Goal: Task Accomplishment & Management: Manage account settings

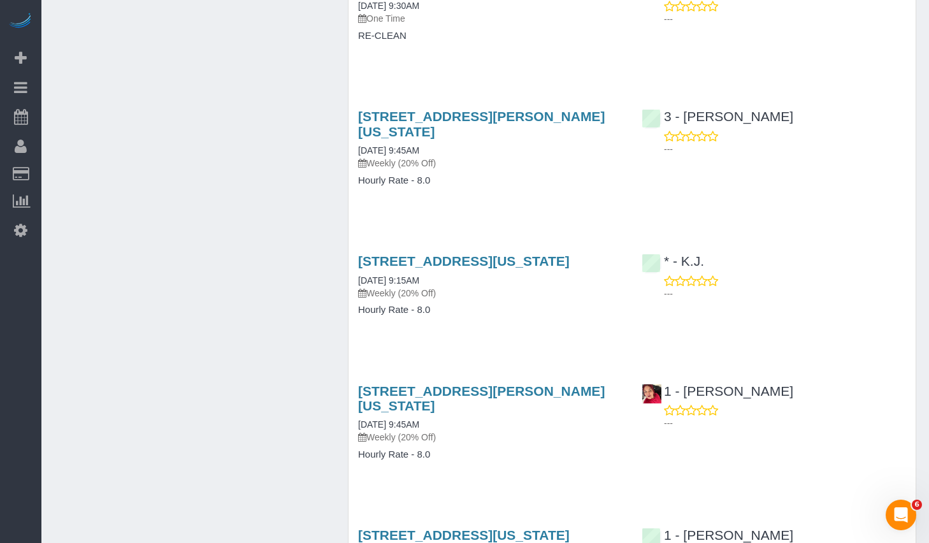
scroll to position [6489, 0]
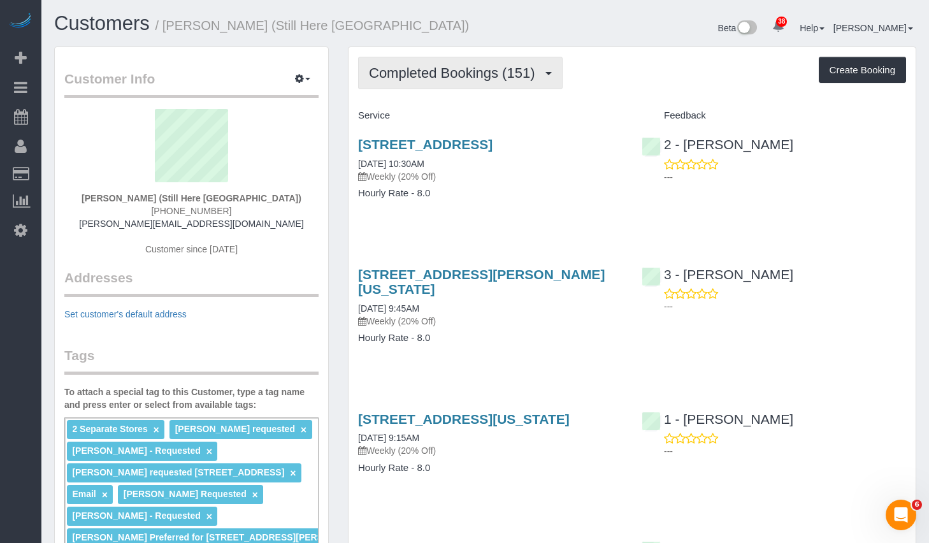
click at [492, 83] on button "Completed Bookings (151)" at bounding box center [460, 73] width 204 height 32
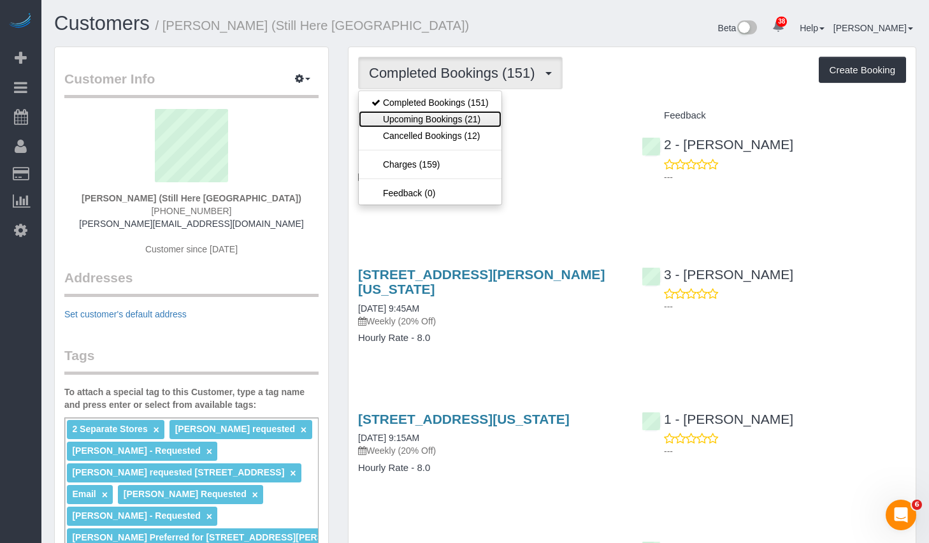
click at [433, 116] on link "Upcoming Bookings (21)" at bounding box center [430, 119] width 143 height 17
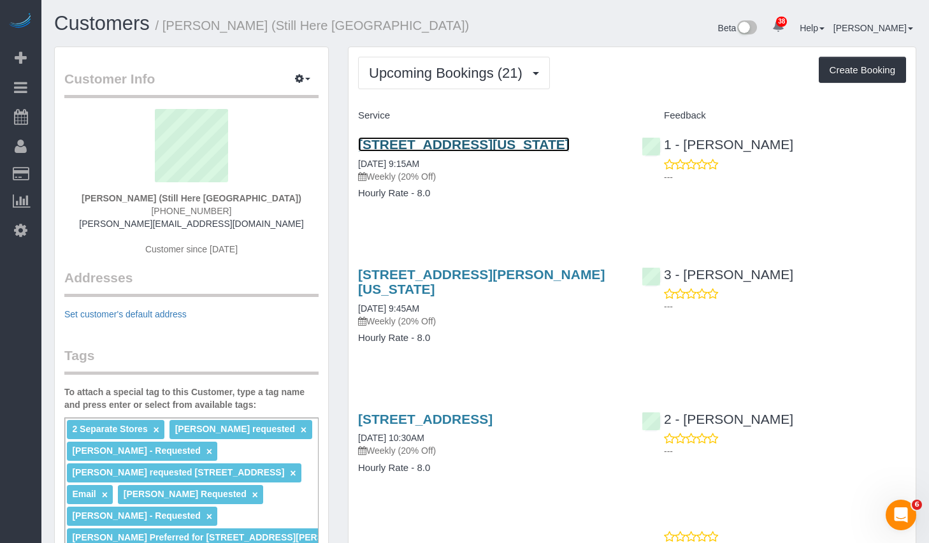
click at [410, 145] on link "905 Madison Avenue, New York, NY 10021" at bounding box center [464, 144] width 212 height 15
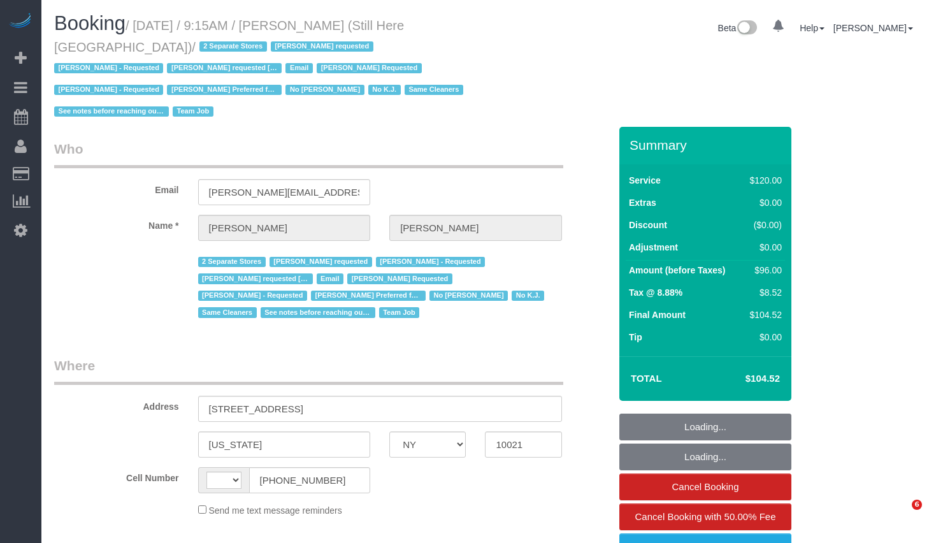
select select "NY"
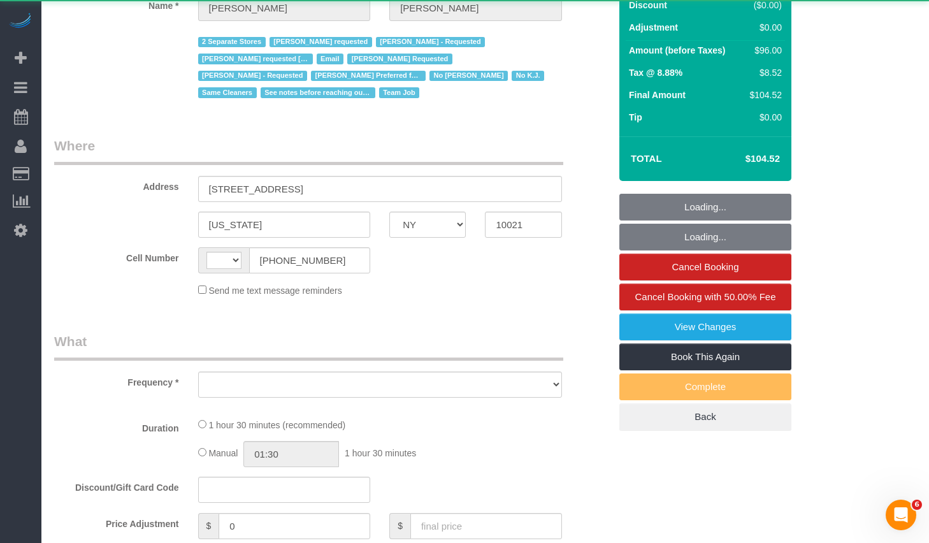
select select "string:US"
select select "object:1014"
select select "string:stripe-pm_1Oyz8t4VGloSiKo71skqOF54"
select select "number:89"
select select "number:90"
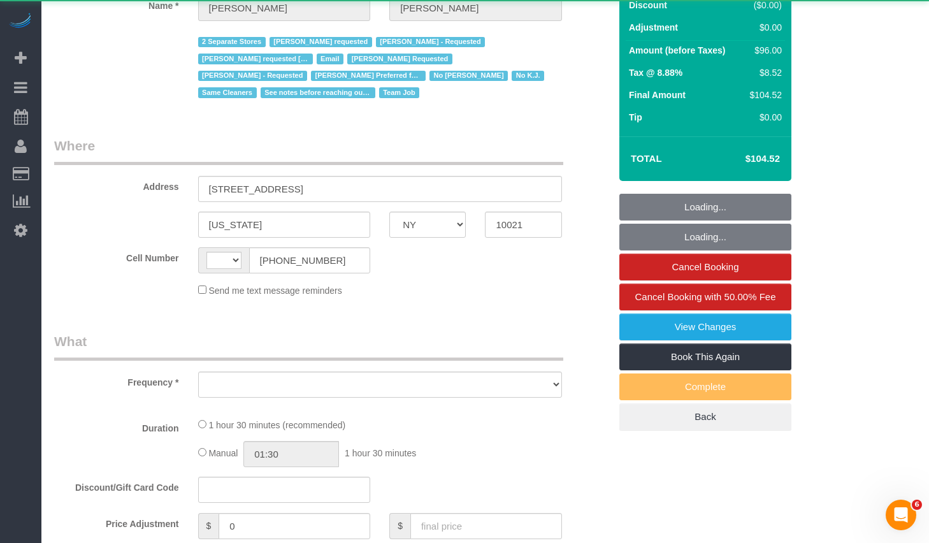
select select "number:15"
select select "number:5"
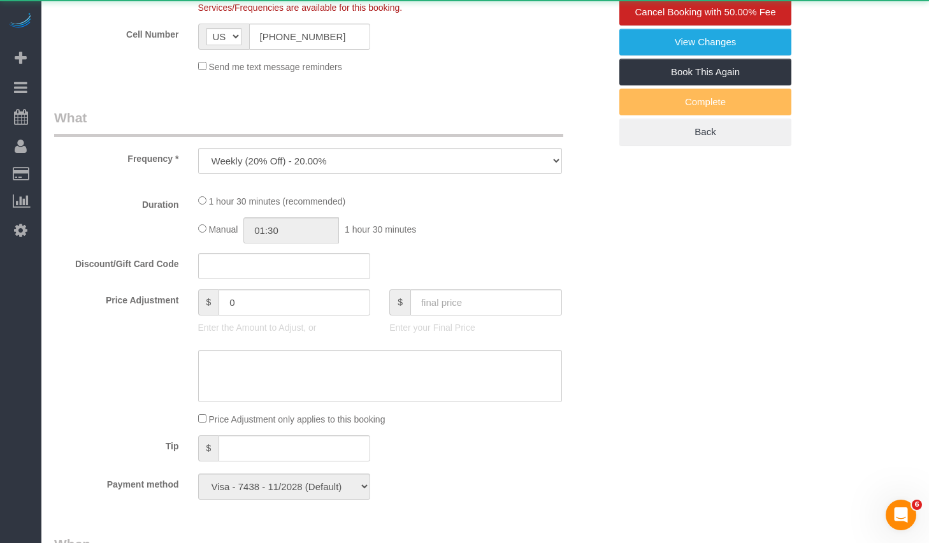
select select "90"
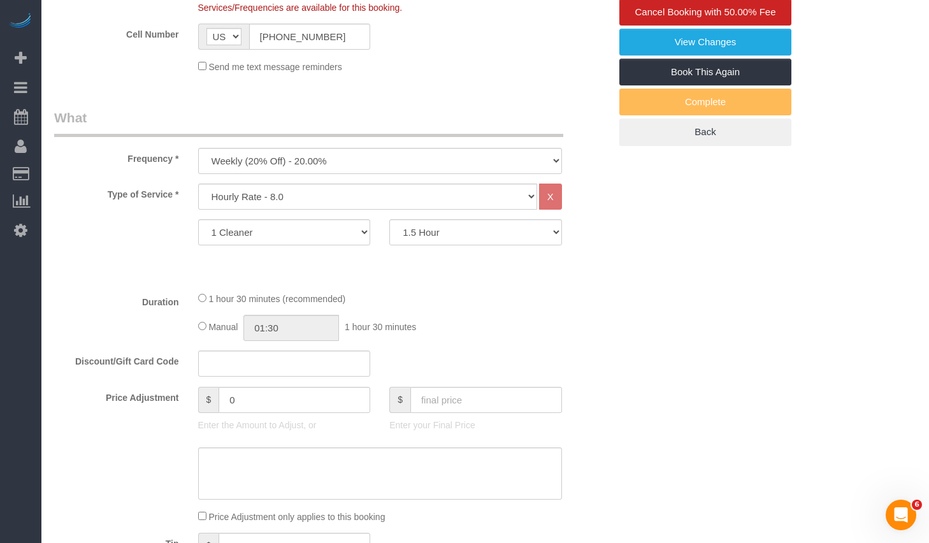
select select "object:1165"
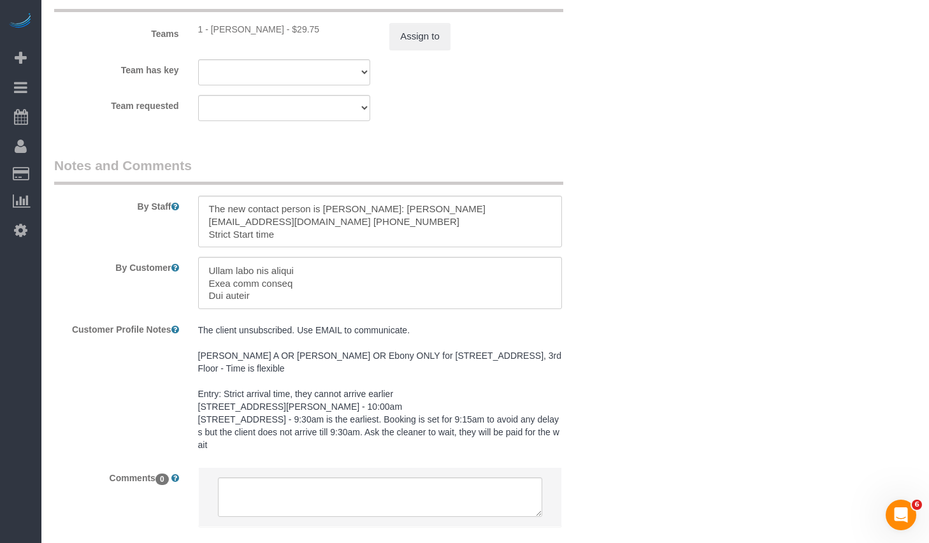
scroll to position [1702, 0]
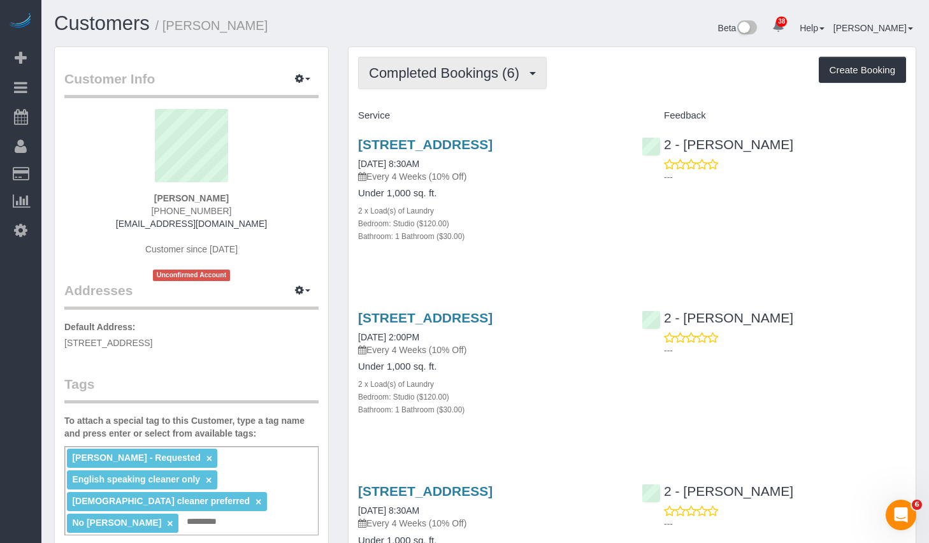
click at [454, 73] on span "Completed Bookings (6)" at bounding box center [447, 73] width 157 height 16
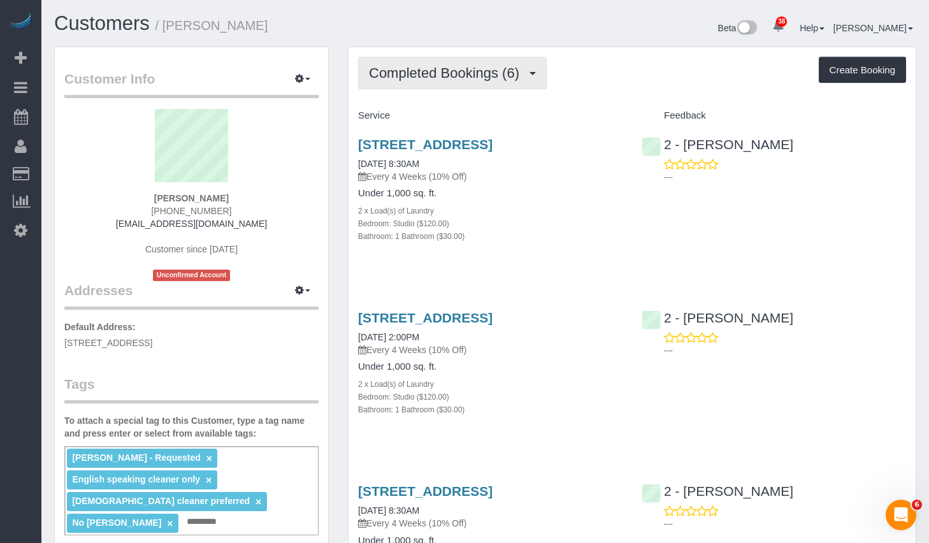
click at [459, 85] on button "Completed Bookings (6)" at bounding box center [452, 73] width 189 height 32
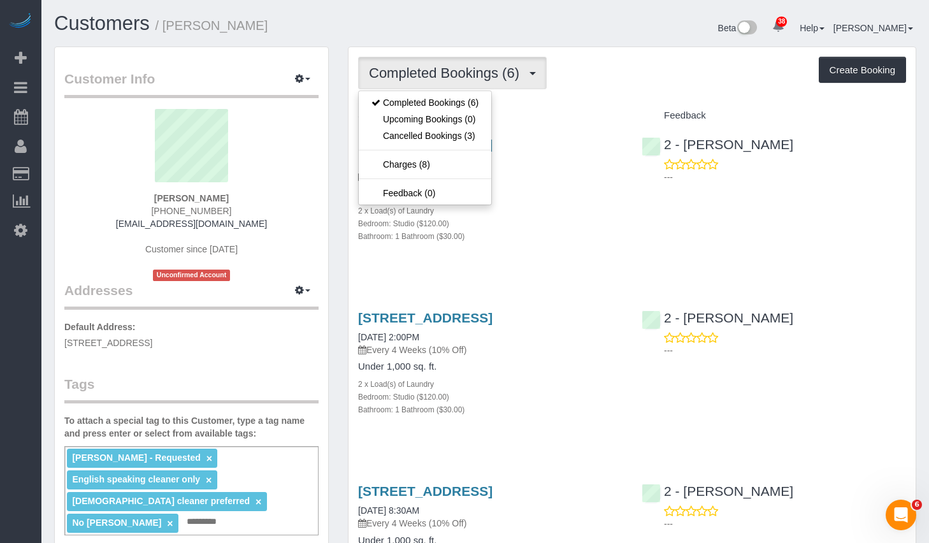
click at [595, 268] on div "738 Albany Avenue, Apt 5m, Brooklyn, NY 11203 06/18/2025 8:30AM Every 4 Weeks (…" at bounding box center [489, 196] width 283 height 141
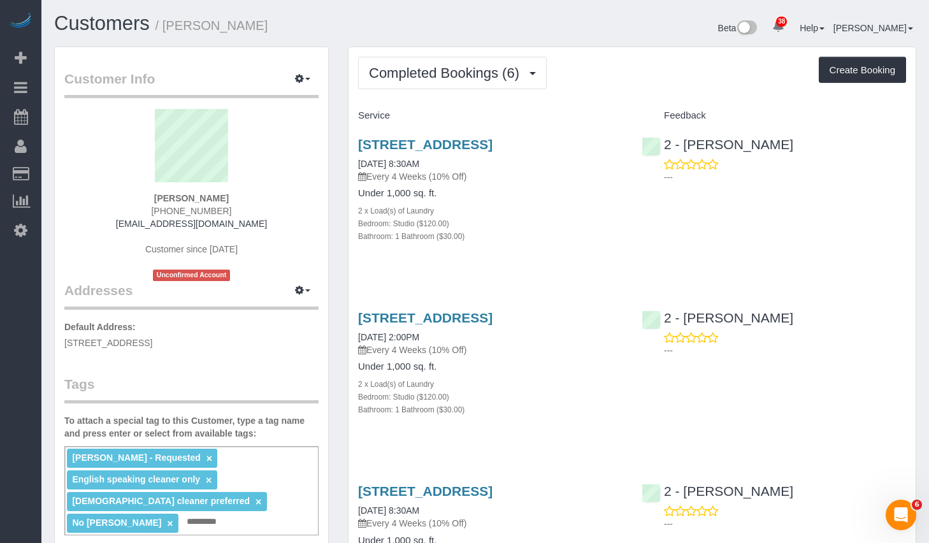
click at [417, 149] on link "738 Albany Avenue, Apt 5m, Brooklyn, NY 11203" at bounding box center [425, 144] width 134 height 15
click at [499, 83] on button "Completed Bookings (6)" at bounding box center [452, 73] width 189 height 32
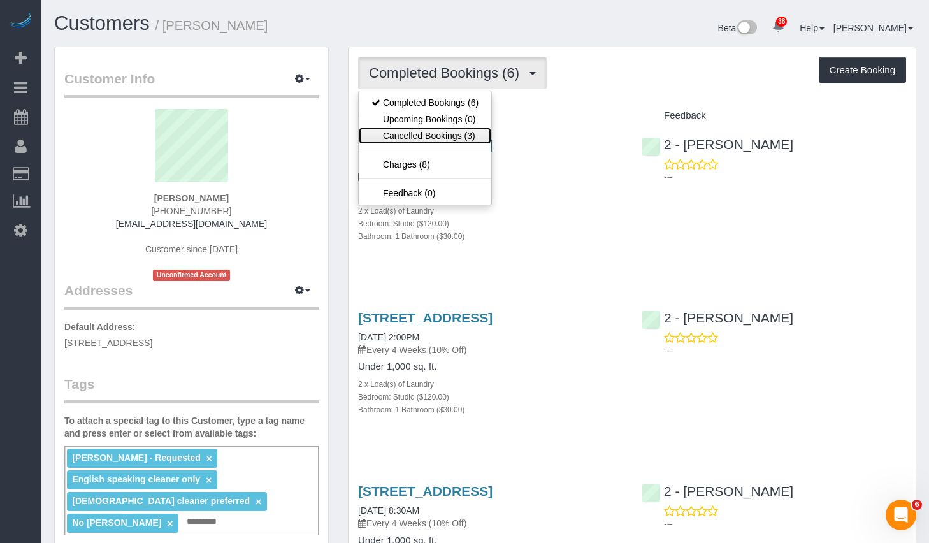
click at [393, 138] on link "Cancelled Bookings (3)" at bounding box center [425, 135] width 133 height 17
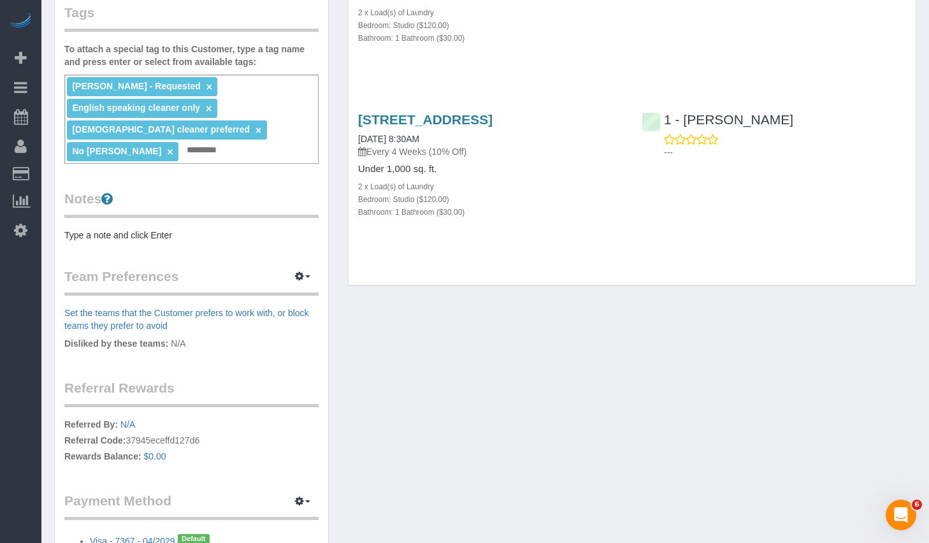
scroll to position [479, 0]
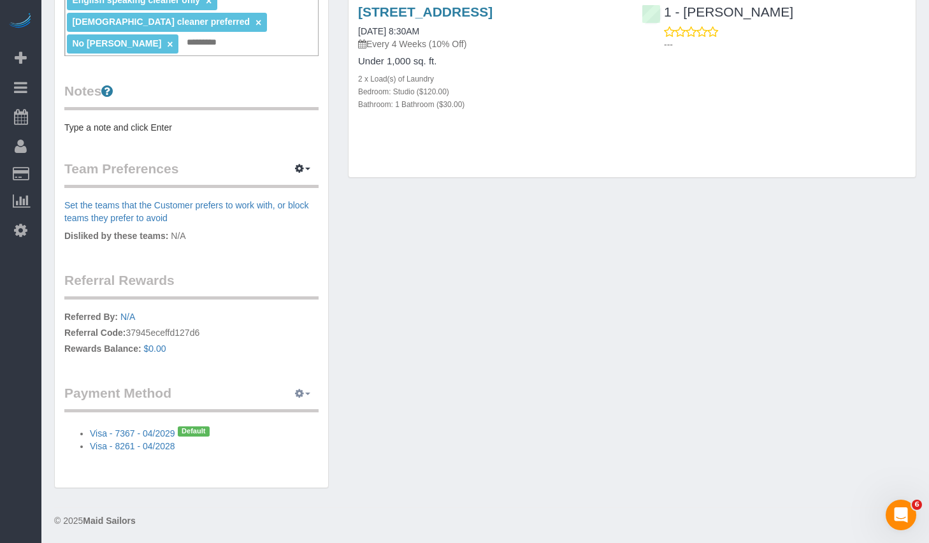
click at [302, 389] on icon "button" at bounding box center [299, 393] width 9 height 8
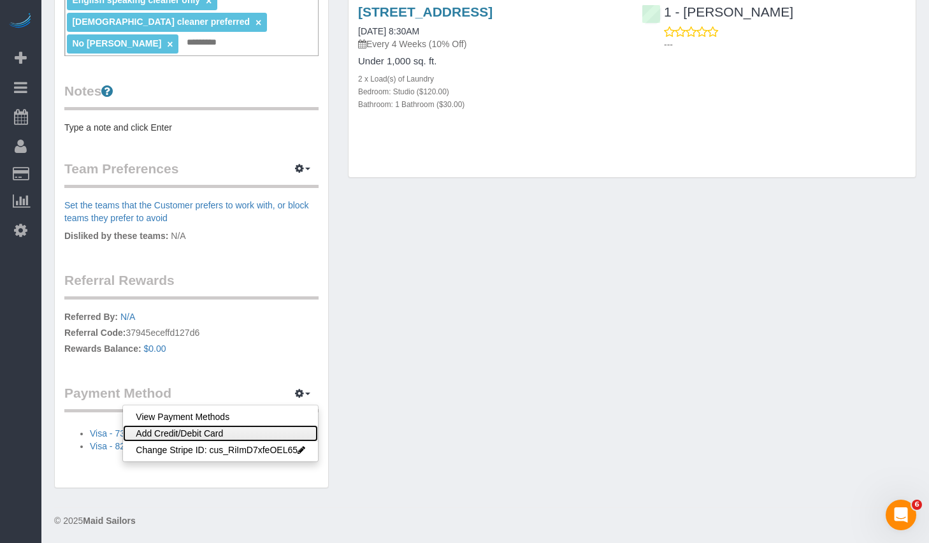
click at [173, 427] on link "Add Credit/Debit Card" at bounding box center [220, 433] width 195 height 17
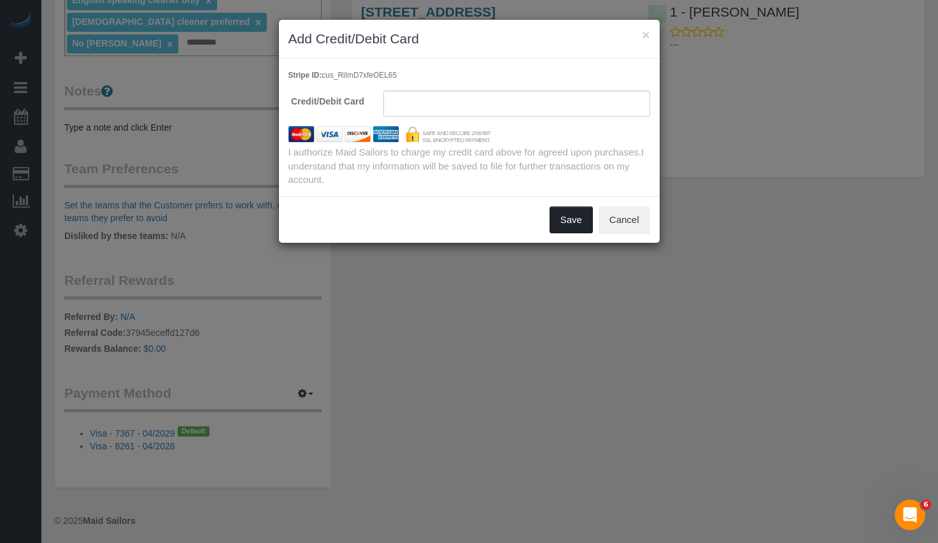
click at [570, 217] on button "Save" at bounding box center [571, 219] width 43 height 27
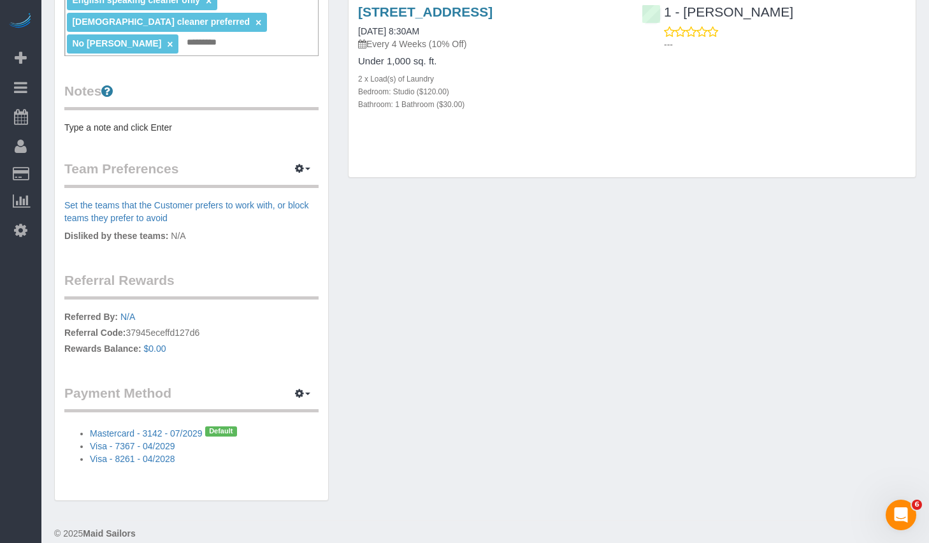
click at [812, 328] on div "Customer Info Edit Contact Info Send Message Email Preferences Special Sales Ta…" at bounding box center [485, 40] width 881 height 947
click at [780, 325] on div "Customer Info Edit Contact Info Send Message Email Preferences Special Sales Ta…" at bounding box center [485, 40] width 881 height 947
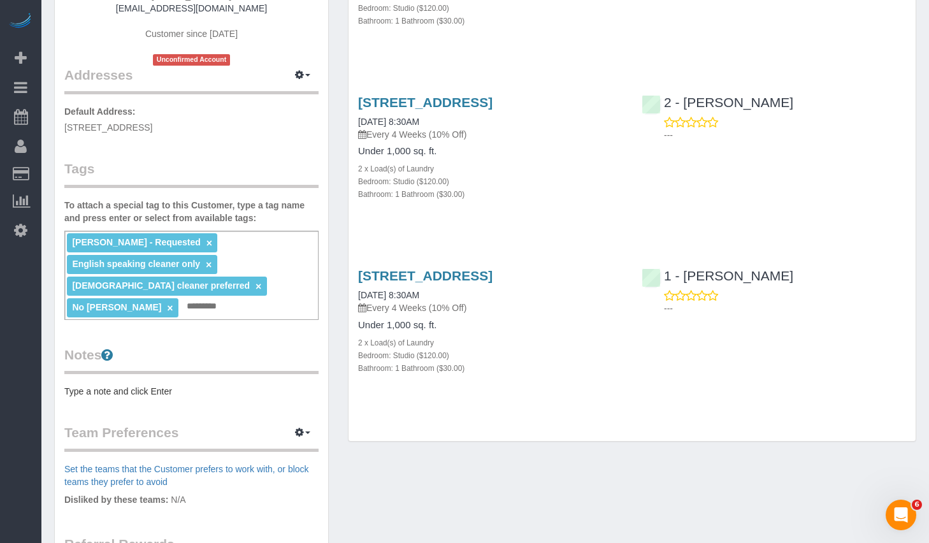
scroll to position [0, 0]
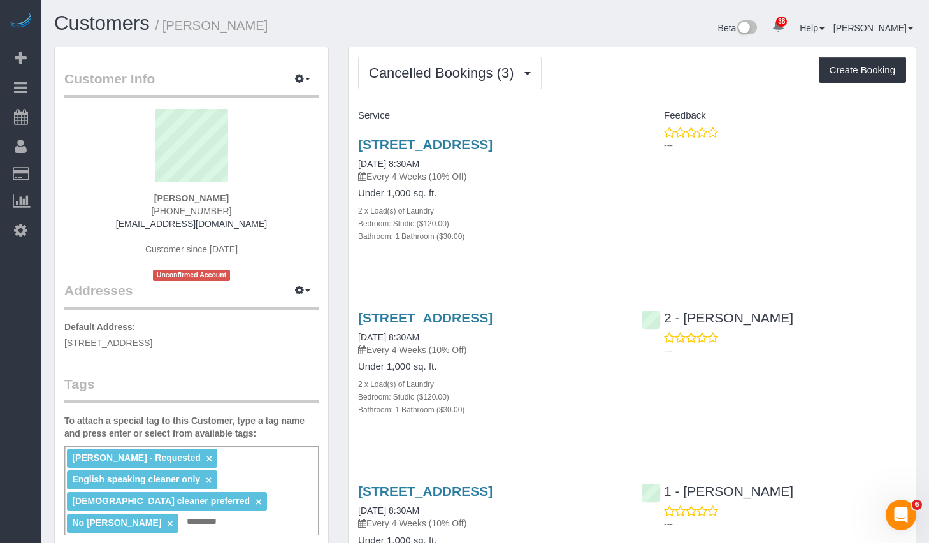
drag, startPoint x: 171, startPoint y: 27, endPoint x: 338, endPoint y: 33, distance: 166.4
click at [338, 33] on h1 "Customers / Louma Severe" at bounding box center [265, 24] width 422 height 22
copy small "Louma Severe"
drag, startPoint x: 261, startPoint y: 345, endPoint x: 65, endPoint y: 345, distance: 195.6
click at [65, 345] on p "Default Address: 738 Albany Avenue, Apt 5M, Brooklyn, NY 11203" at bounding box center [191, 334] width 254 height 29
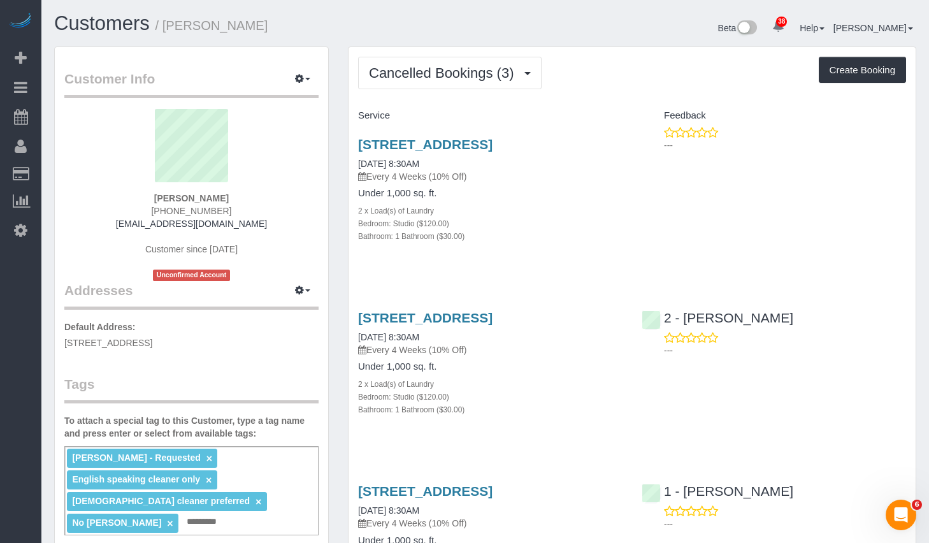
copy span "738 Albany Avenue, Apt 5M, Brooklyn, NY 11203"
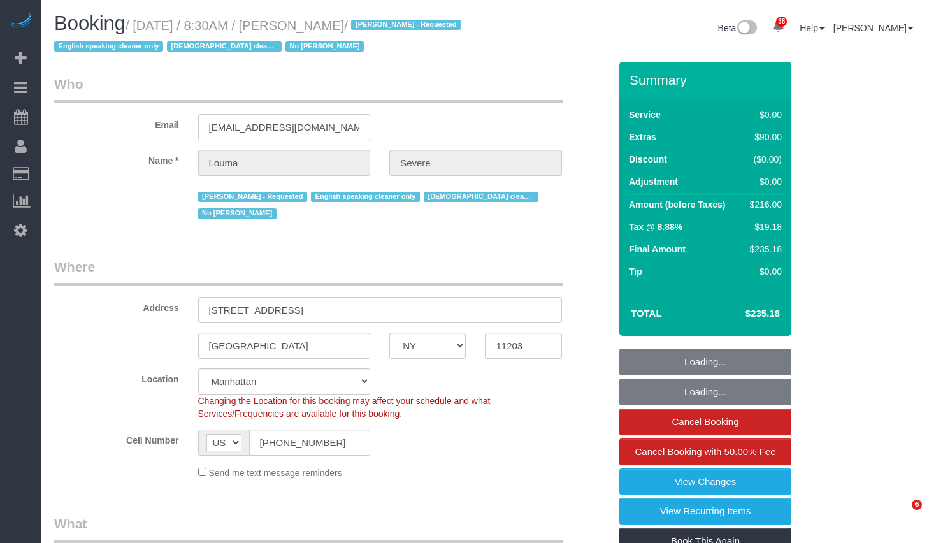
select select "NY"
select select "string:stripe-pm_1ROkl94VGloSiKo77wB9HPmQ"
select select "number:56"
select select "number:74"
select select "number:15"
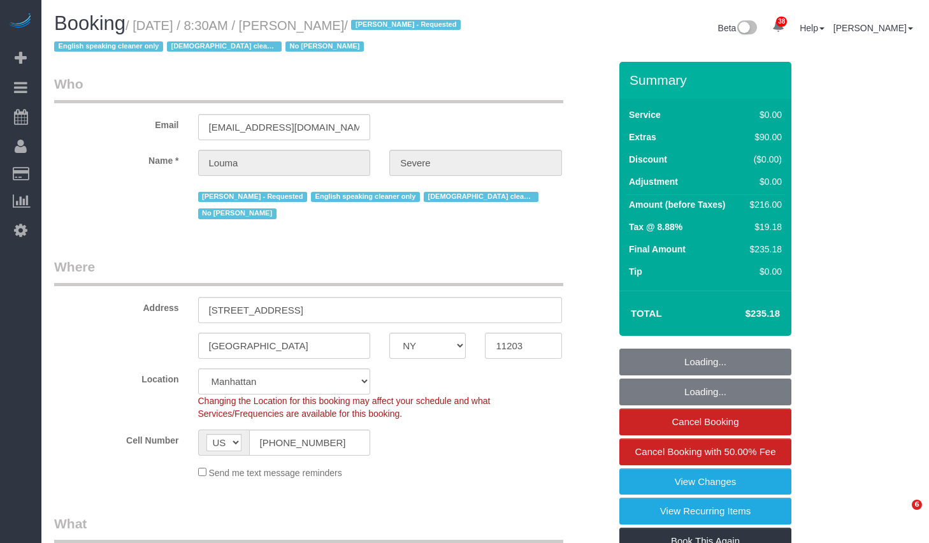
select select "number:5"
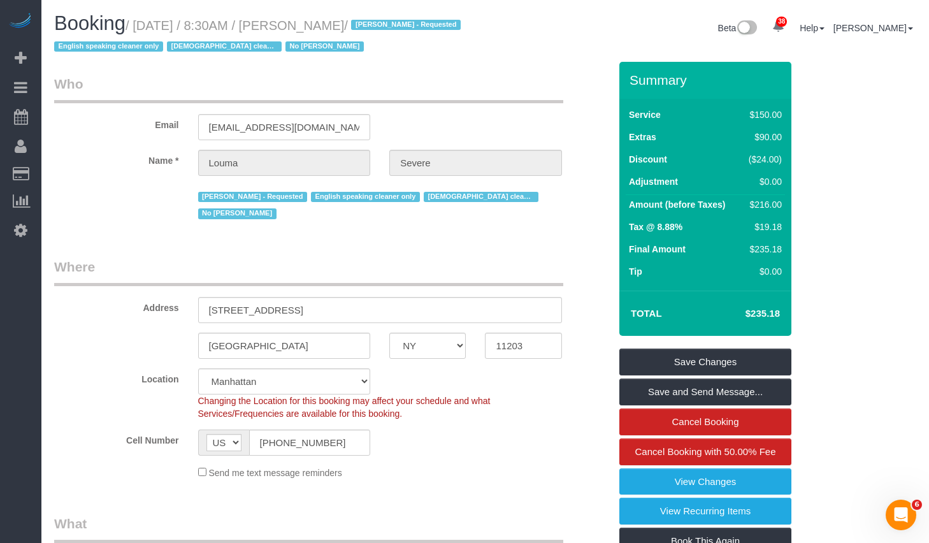
scroll to position [212, 0]
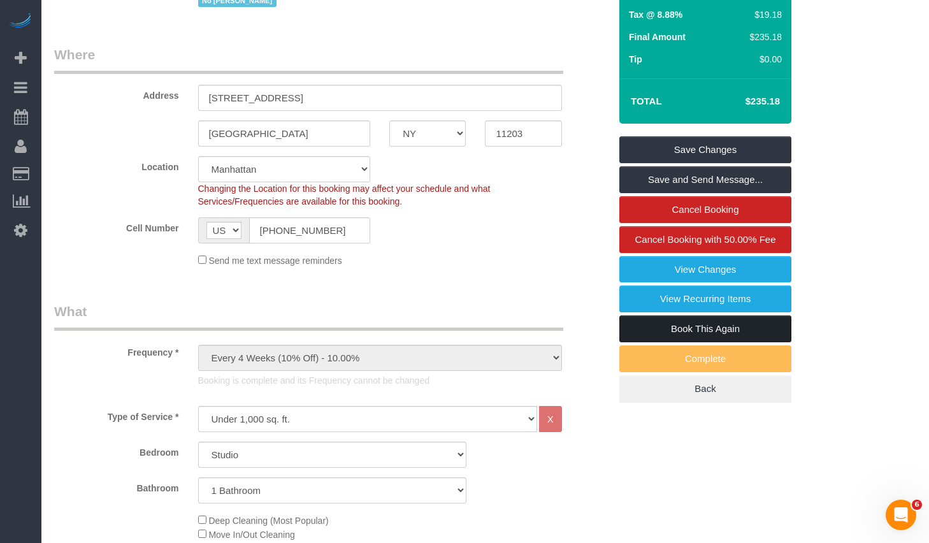
click at [657, 327] on link "Book This Again" at bounding box center [705, 328] width 172 height 27
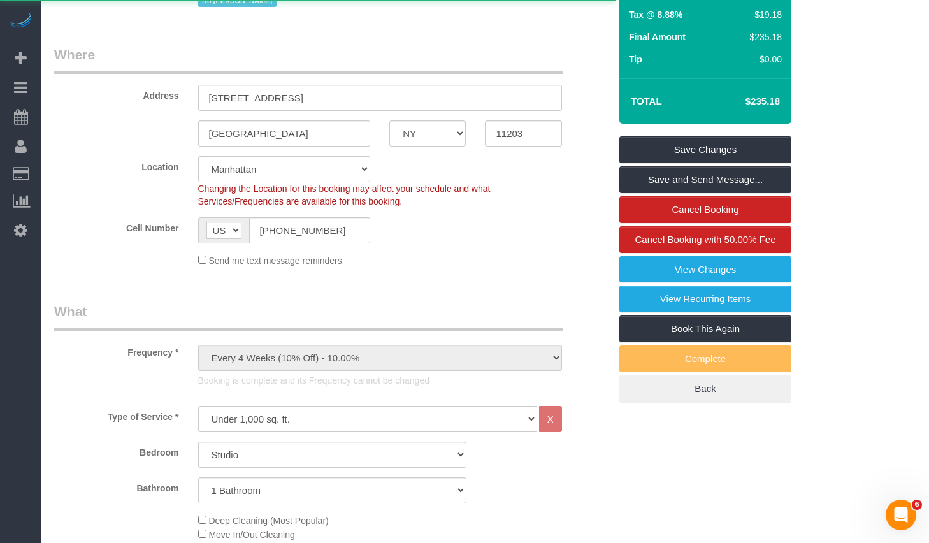
select select "NY"
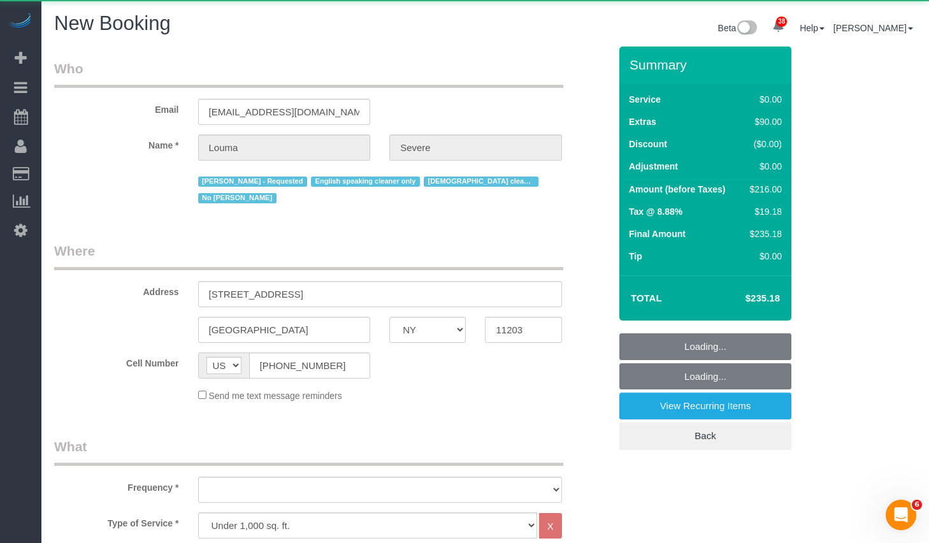
select select "object:2554"
select select "number:56"
select select "number:74"
select select "number:15"
select select "number:5"
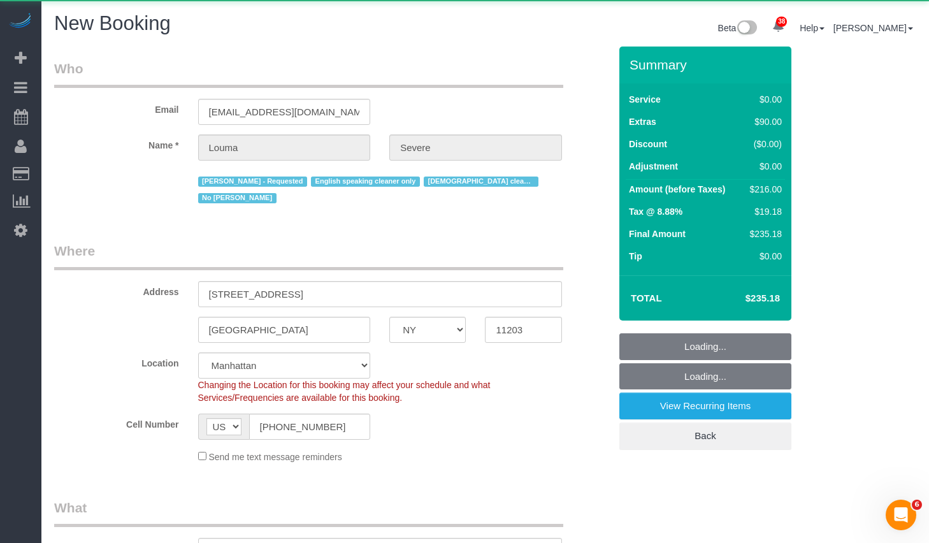
select select "string:stripe-pm_1ROkl94VGloSiKo77wB9HPmQ"
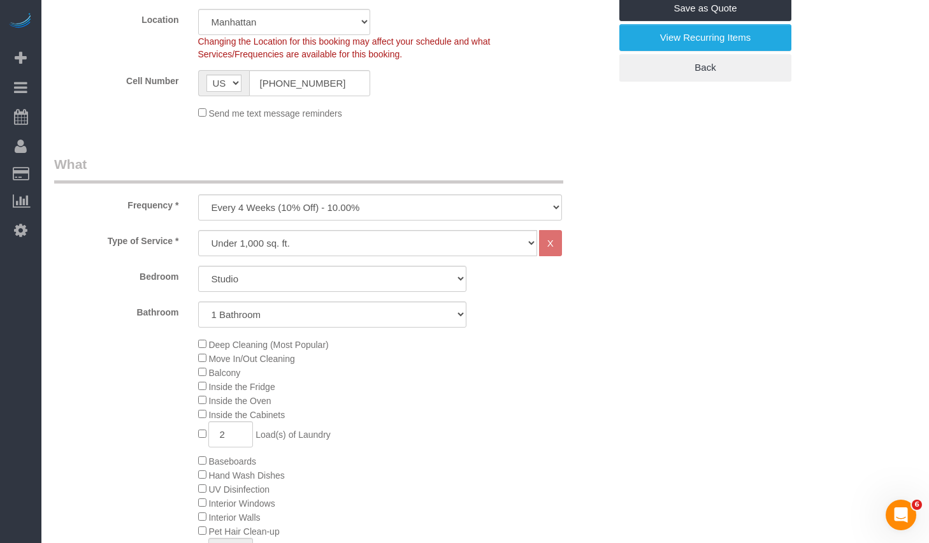
scroll to position [635, 0]
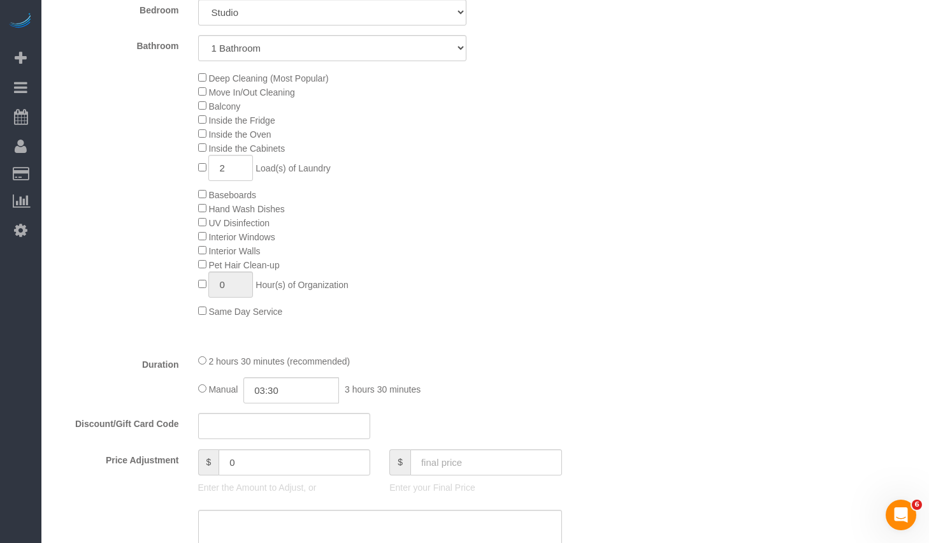
select select "object:3077"
type input "0"
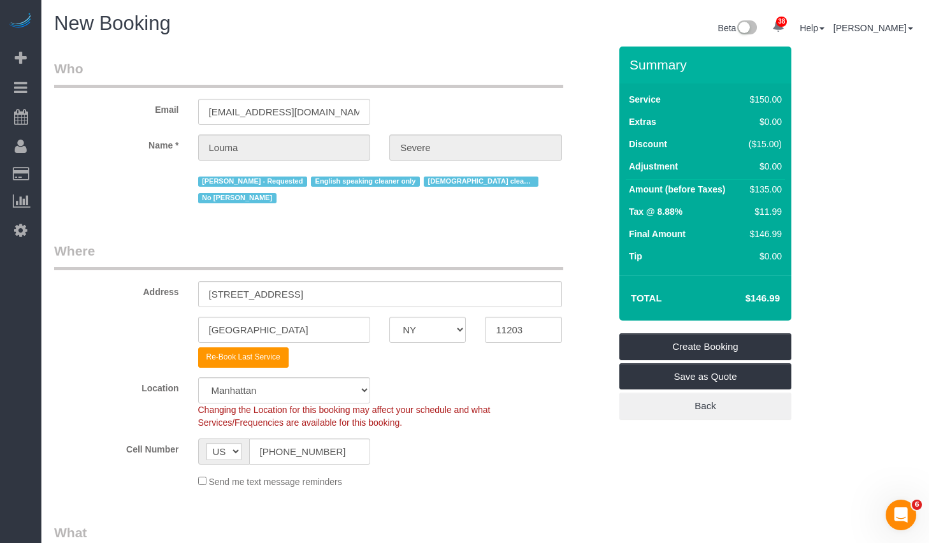
scroll to position [278, 0]
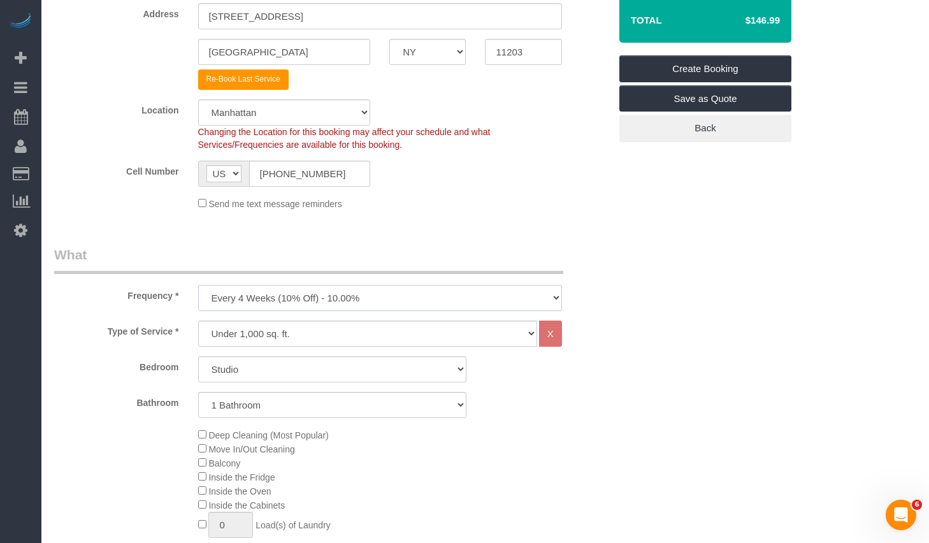
click at [285, 285] on select "One Time Weekly (20% Off) - 20.00% Every 2 Weeks (15% Off) - 15.00% Every 4 Wee…" at bounding box center [380, 298] width 364 height 26
select select "object:3078"
click at [198, 285] on select "One Time Weekly (20% Off) - 20.00% Every 2 Weeks (15% Off) - 15.00% Every 4 Wee…" at bounding box center [380, 298] width 364 height 26
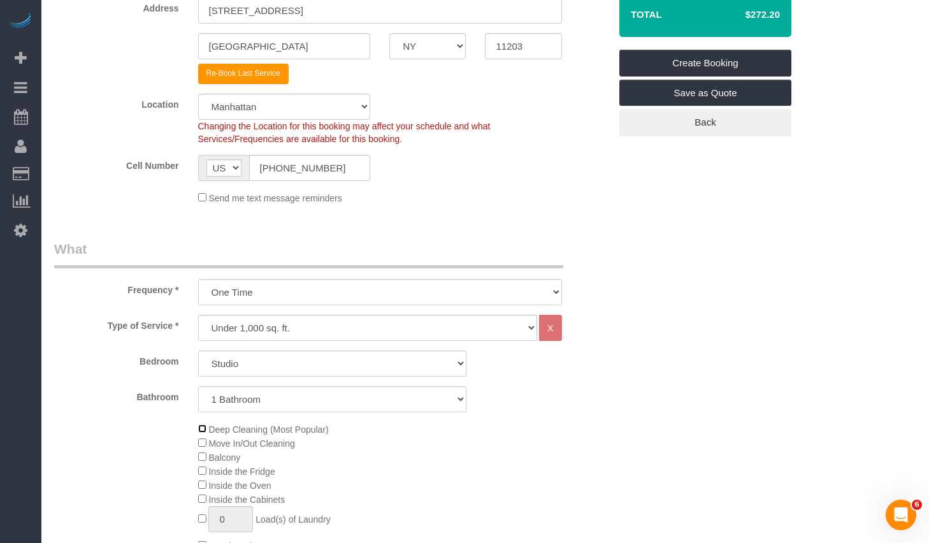
scroll to position [0, 0]
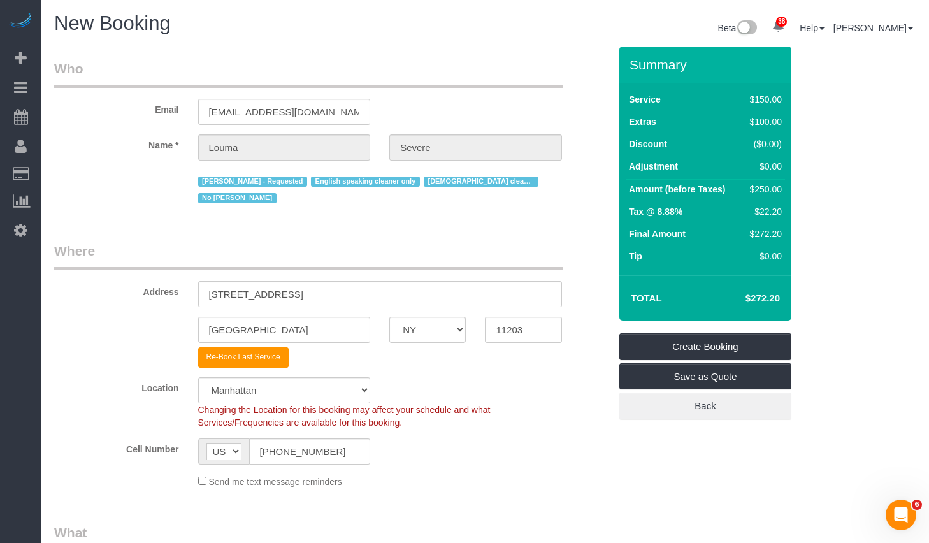
drag, startPoint x: 743, startPoint y: 301, endPoint x: 782, endPoint y: 301, distance: 38.9
click at [782, 301] on td "$272.20" at bounding box center [743, 298] width 83 height 32
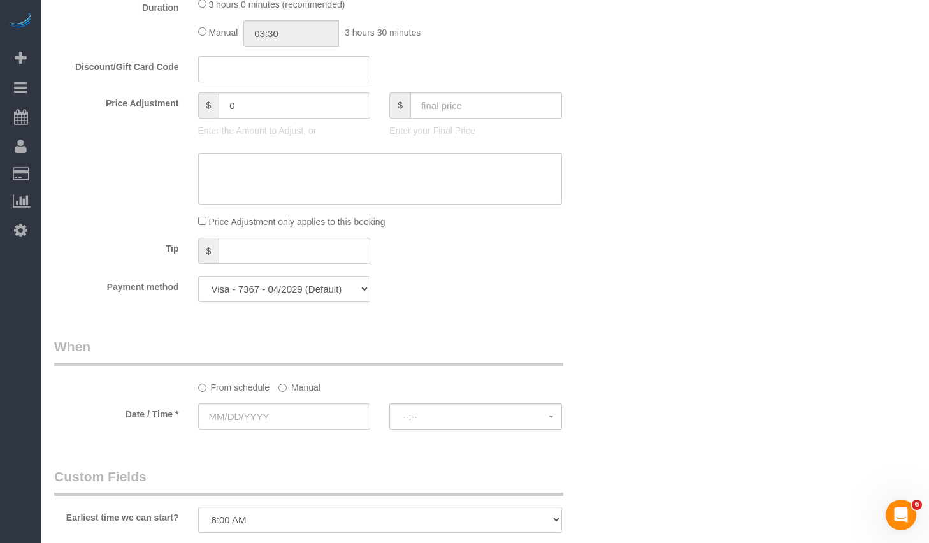
scroll to position [771, 0]
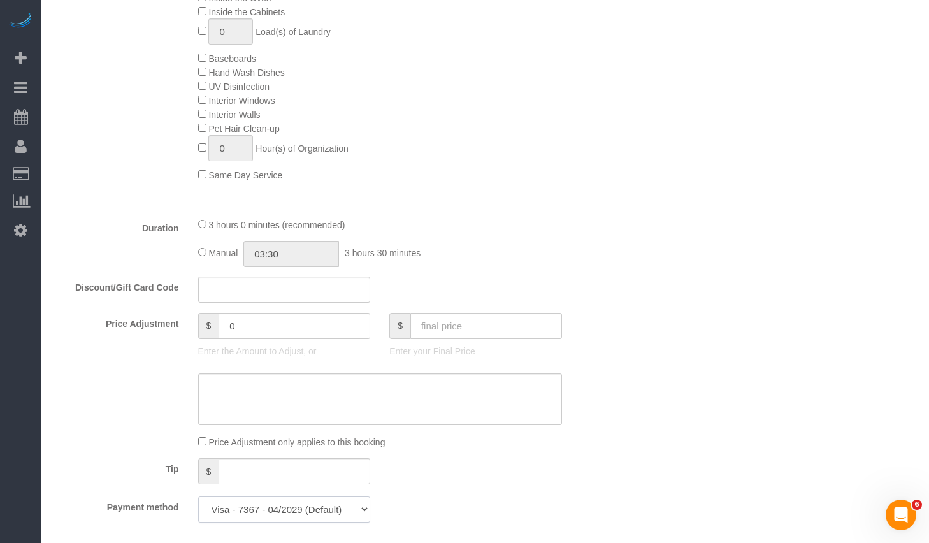
click at [333, 496] on select "Visa - 8261 - 04/2028 Visa - 7367 - 04/2029 (Default) Add Credit Card ─────────…" at bounding box center [284, 509] width 173 height 26
click at [354, 496] on select "Visa - 8261 - 04/2028 Visa - 7367 - 04/2029 (Default) Add Credit Card ─────────…" at bounding box center [284, 509] width 173 height 26
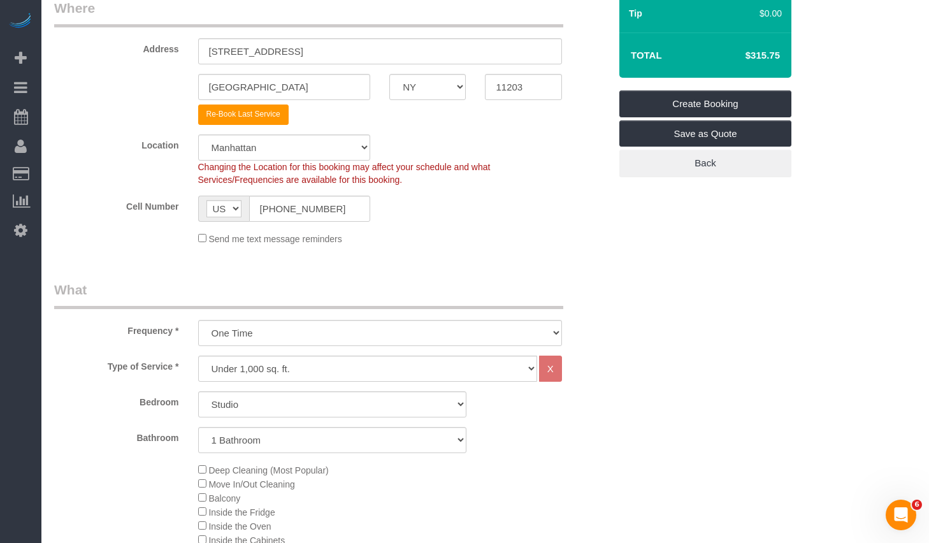
scroll to position [0, 0]
